Goal: Task Accomplishment & Management: Complete application form

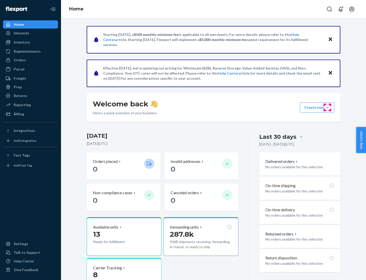
click at [328, 107] on button "Create new Create new inbound Create new order Create new product" at bounding box center [317, 107] width 34 height 10
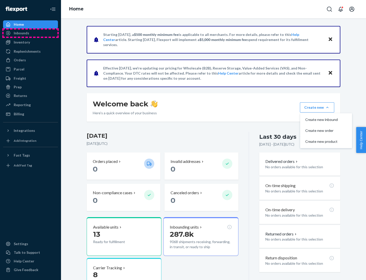
click at [31, 33] on div "Inbounds" at bounding box center [31, 33] width 54 height 7
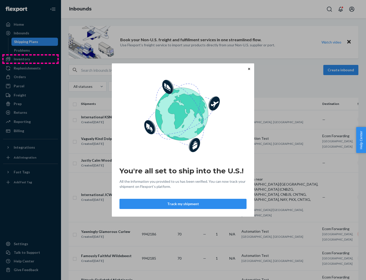
click at [31, 59] on div "You're all set to ship into the U.S.! All the information you provided to us ha…" at bounding box center [183, 140] width 366 height 280
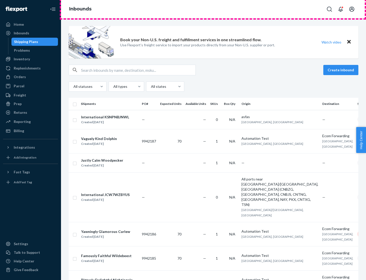
click at [214, 9] on div "Inbounds" at bounding box center [213, 9] width 305 height 18
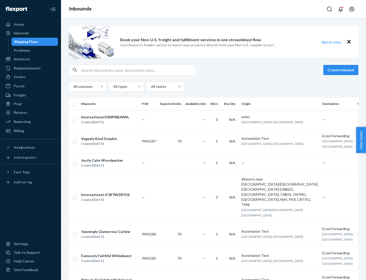
click at [214, 9] on div "Inbounds" at bounding box center [213, 9] width 305 height 18
click at [214, 87] on div "All statuses All types All states" at bounding box center [214, 86] width 290 height 10
click at [25, 42] on div "Shipping Plans" at bounding box center [26, 41] width 24 height 5
click at [342, 70] on button "Create inbound" at bounding box center [341, 70] width 35 height 10
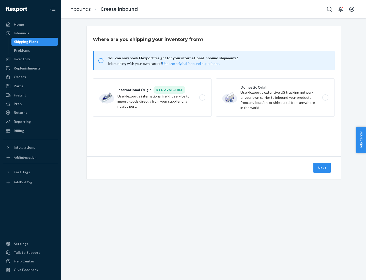
click at [152, 97] on label "International Origin DTC Available Use Flexport's international freight service…" at bounding box center [152, 97] width 119 height 38
click at [202, 97] on input "International Origin DTC Available Use Flexport's international freight service…" at bounding box center [203, 97] width 3 height 3
radio input "true"
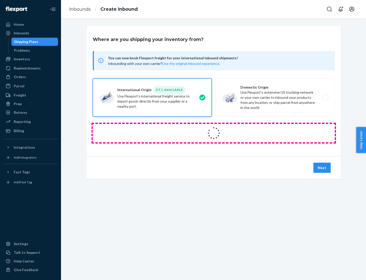
click at [214, 133] on icon at bounding box center [214, 133] width 20 height 20
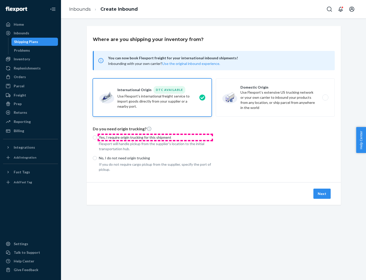
click at [155, 137] on p "Yes, I require origin trucking for this shipment" at bounding box center [155, 137] width 113 height 5
click at [97, 137] on input "Yes, I require origin trucking for this shipment" at bounding box center [95, 137] width 4 height 4
radio input "true"
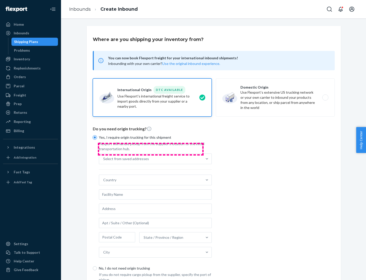
scroll to position [10, 0]
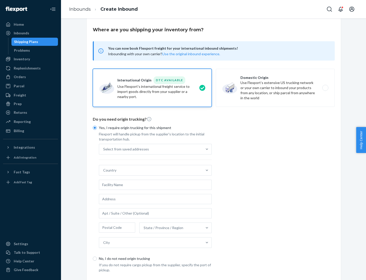
click at [151, 149] on div "Select from saved addresses" at bounding box center [150, 149] width 103 height 10
click at [104, 149] on input "Select from saved addresses" at bounding box center [103, 149] width 1 height 5
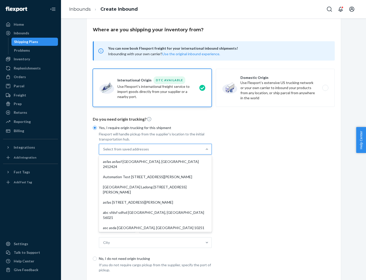
scroll to position [22, 0]
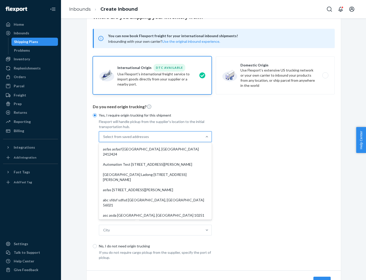
click at [155, 149] on div "asfas asfasf [GEOGRAPHIC_DATA], [GEOGRAPHIC_DATA] 2412424" at bounding box center [155, 151] width 111 height 15
click at [104, 139] on input "option asfas asfasf [GEOGRAPHIC_DATA], [GEOGRAPHIC_DATA] 2412424 focused, 1 of …" at bounding box center [103, 136] width 1 height 5
type input "asfas"
type input "asfasf"
type input "2412424"
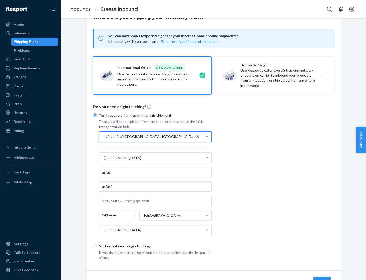
scroll to position [47, 0]
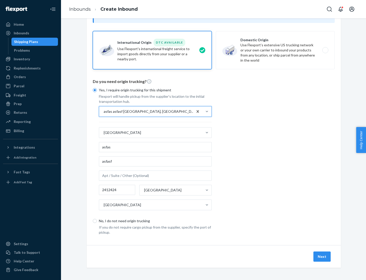
click at [323, 256] on button "Next" at bounding box center [322, 256] width 17 height 10
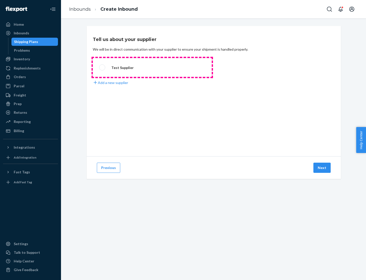
click at [152, 67] on label "Test Supplier" at bounding box center [152, 67] width 119 height 19
click at [103, 67] on input "Test Supplier" at bounding box center [100, 67] width 3 height 3
radio input "true"
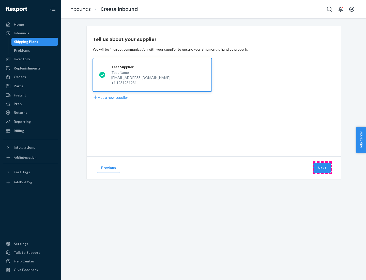
click at [323, 168] on button "Next" at bounding box center [322, 168] width 17 height 10
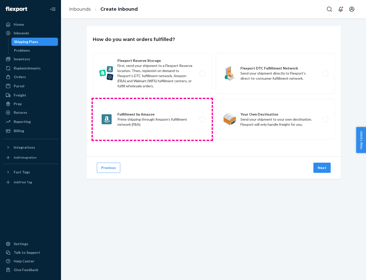
click at [152, 119] on label "Fulfillment by Amazon Prime shipping through Amazon’s fulfillment network (FBA)." at bounding box center [152, 119] width 119 height 41
click at [202, 119] on input "Fulfillment by Amazon Prime shipping through Amazon’s fulfillment network (FBA)." at bounding box center [203, 119] width 3 height 3
radio input "true"
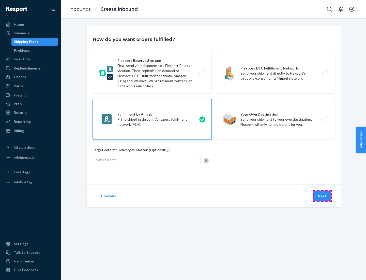
click at [323, 196] on button "Next" at bounding box center [322, 196] width 17 height 10
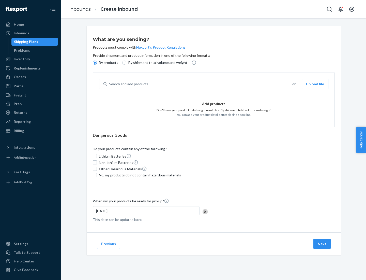
click at [156, 63] on p "By shipment total volume and weight" at bounding box center [157, 62] width 59 height 5
click at [126, 63] on input "By shipment total volume and weight" at bounding box center [124, 63] width 4 height 4
radio input "true"
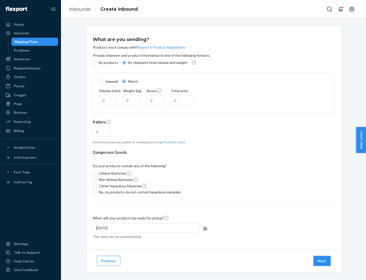
click at [108, 63] on p "By products" at bounding box center [108, 62] width 19 height 5
click at [97, 63] on input "By products" at bounding box center [95, 63] width 4 height 4
radio input "true"
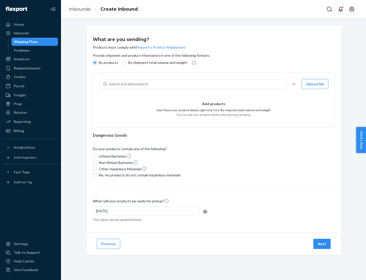
click at [197, 84] on div "Search and add products" at bounding box center [196, 83] width 179 height 9
click at [110, 84] on input "Search and add products" at bounding box center [109, 83] width 1 height 5
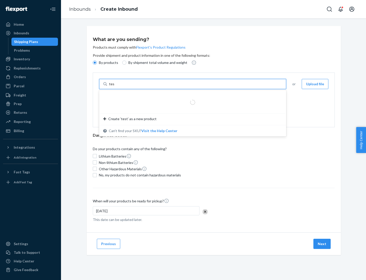
type input "test"
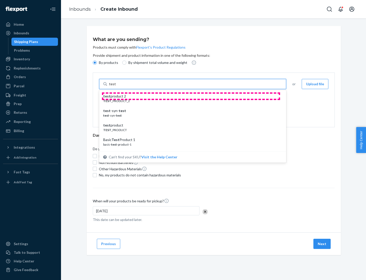
click at [191, 96] on div "test product 2" at bounding box center [190, 96] width 175 height 5
click at [116, 87] on input "test" at bounding box center [112, 83] width 7 height 5
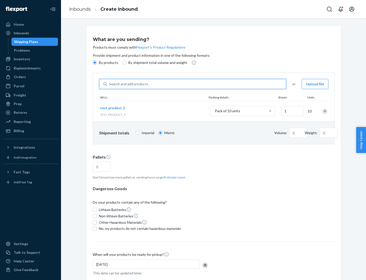
type input "0.02"
type input "22.23"
type input "1"
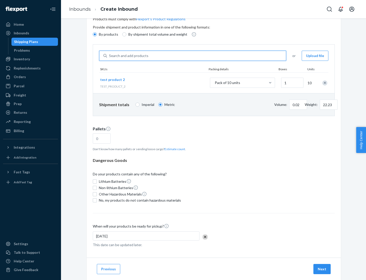
click at [174, 149] on button "Estimate count" at bounding box center [175, 149] width 21 height 4
type input "1"
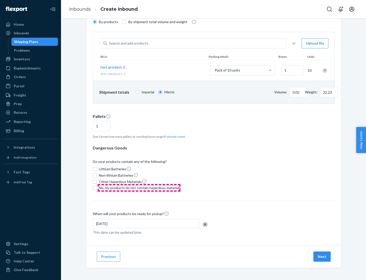
click at [139, 188] on span "No, my products do not contain hazardous materials" at bounding box center [140, 187] width 82 height 5
click at [97, 188] on input "No, my products do not contain hazardous materials" at bounding box center [95, 188] width 4 height 4
checkbox input "true"
click at [323, 256] on button "Next" at bounding box center [322, 256] width 17 height 10
